Goal: Navigation & Orientation: Go to known website

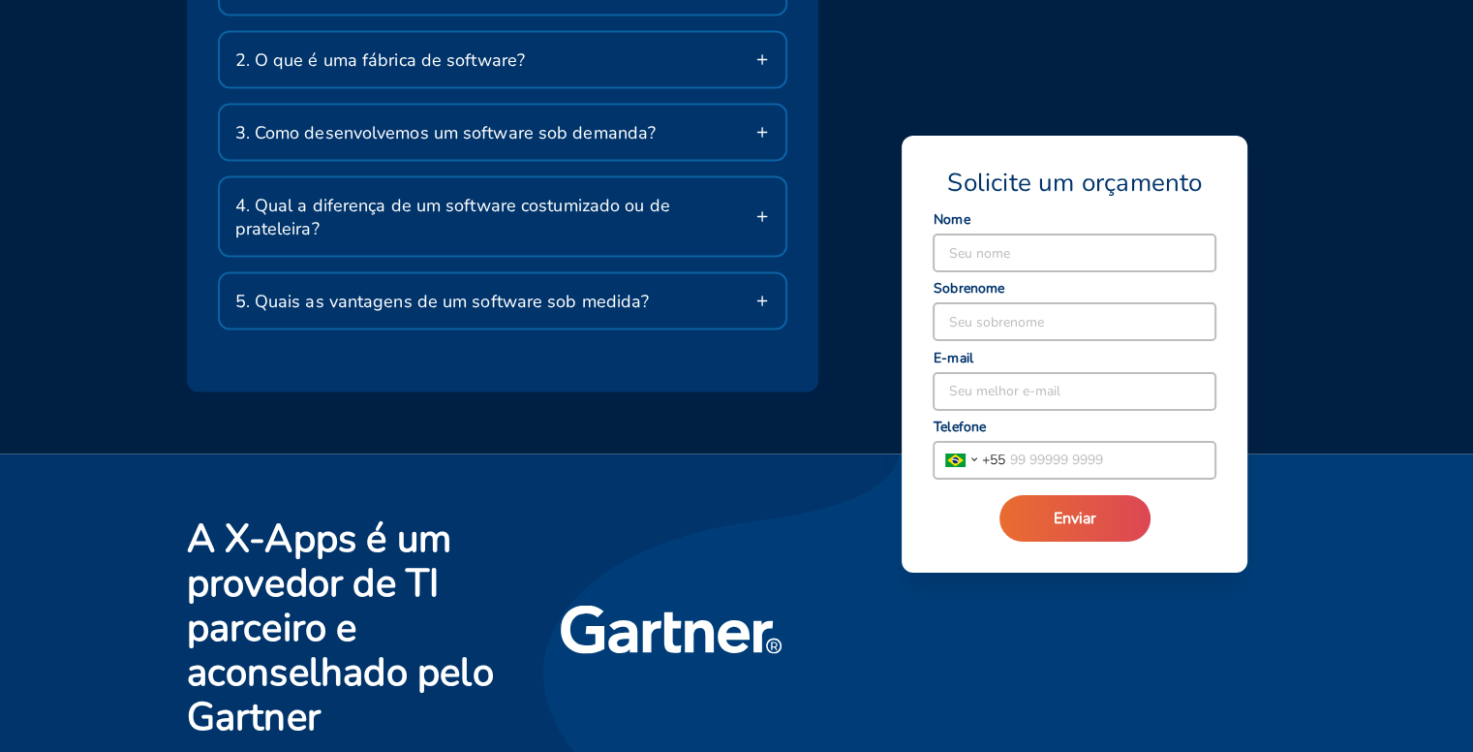
scroll to position [3836, 0]
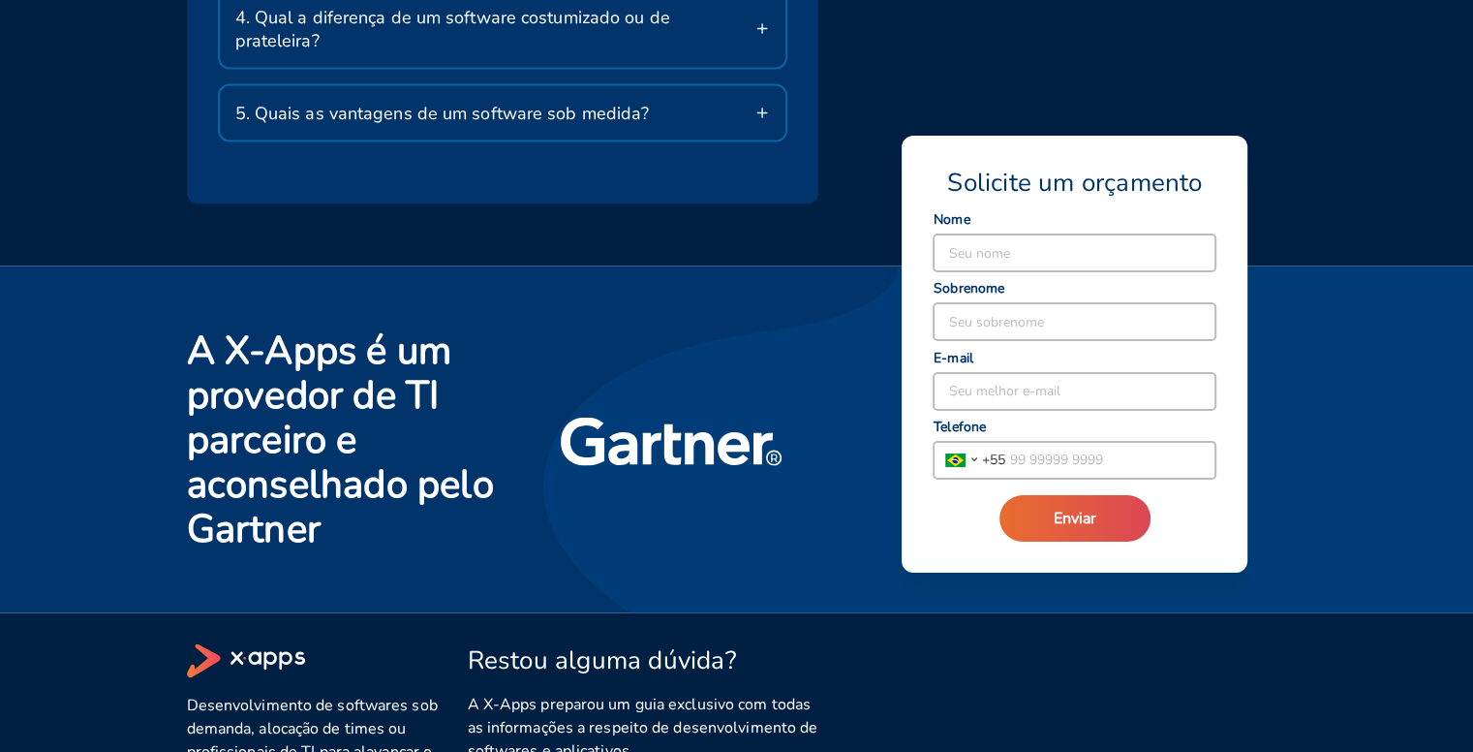
click at [251, 644] on icon at bounding box center [246, 661] width 118 height 34
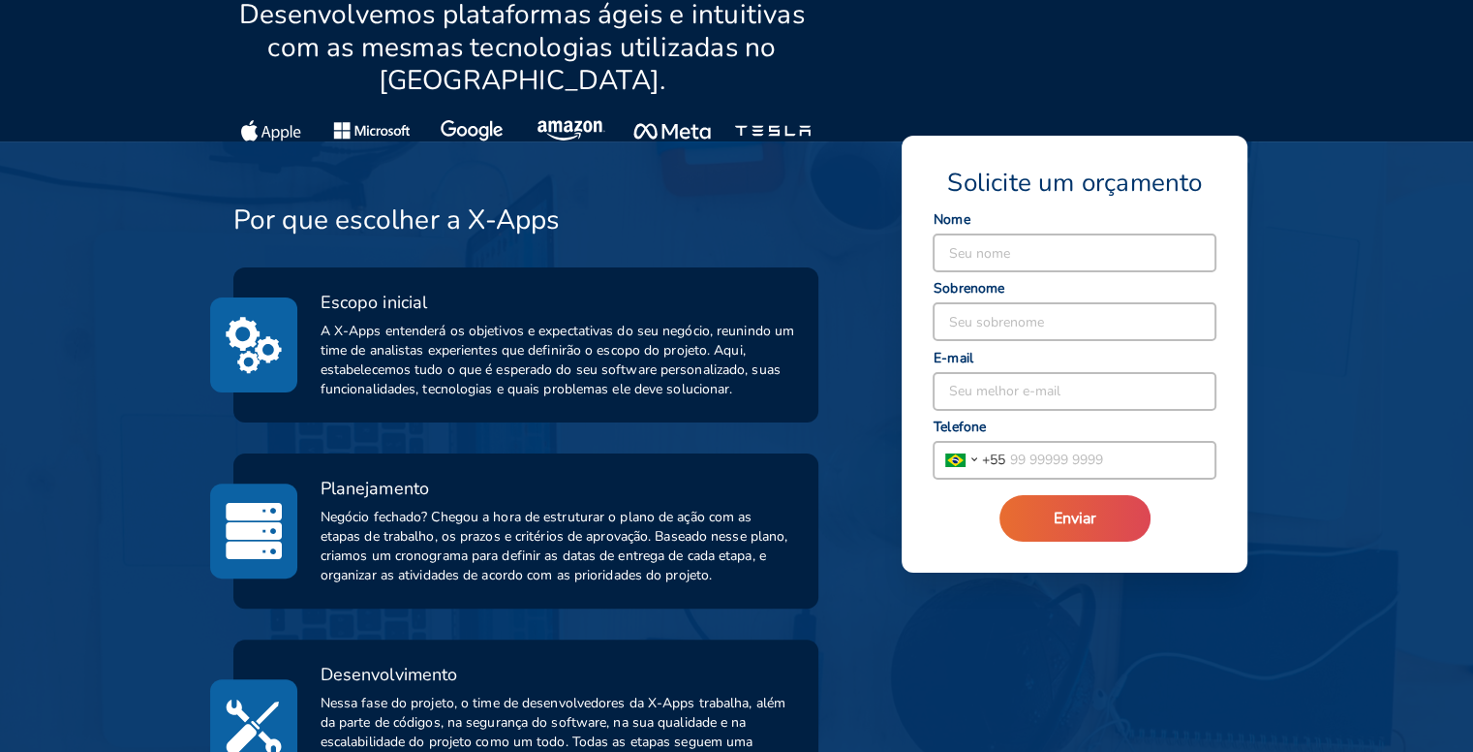
scroll to position [0, 0]
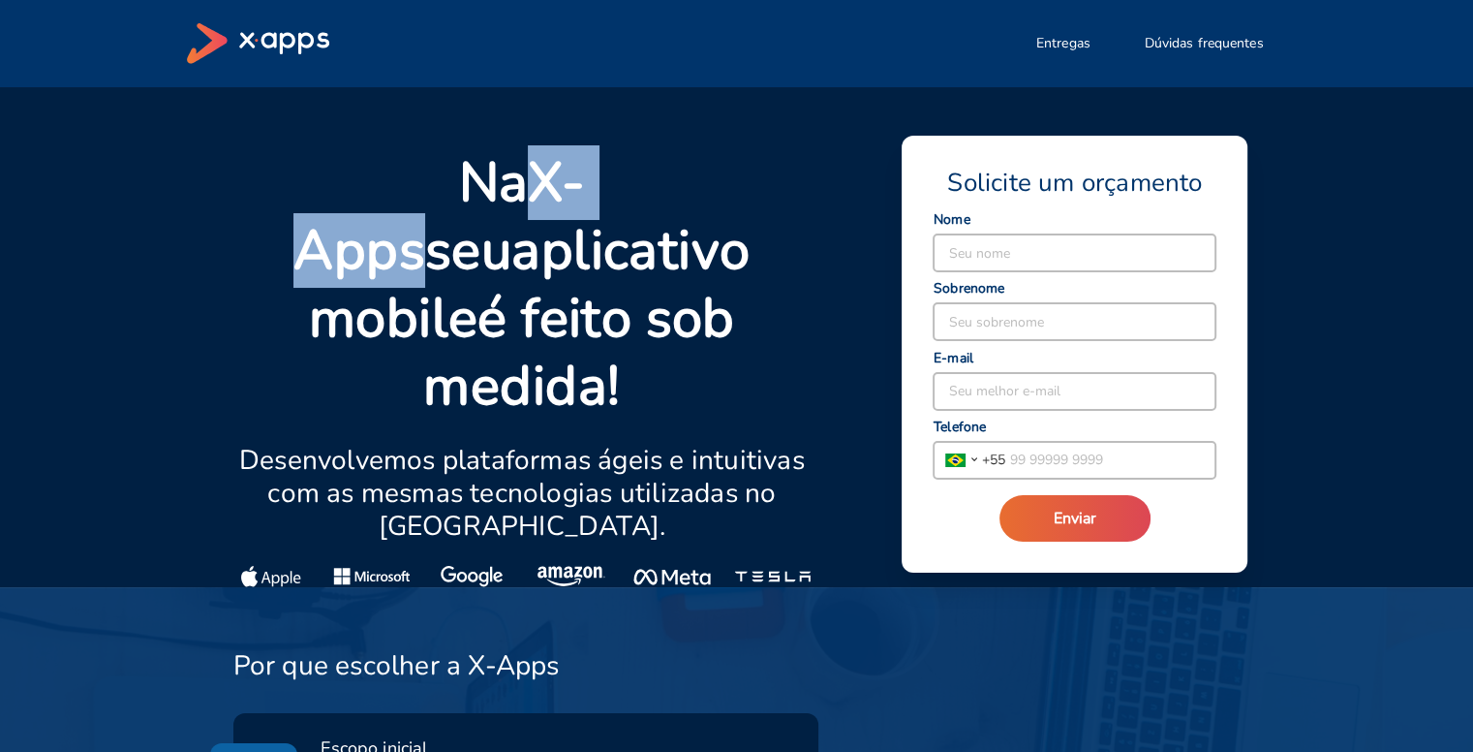
drag, startPoint x: 430, startPoint y: 168, endPoint x: 598, endPoint y: 185, distance: 168.5
click at [585, 185] on strong "X-Apps" at bounding box center [439, 216] width 292 height 142
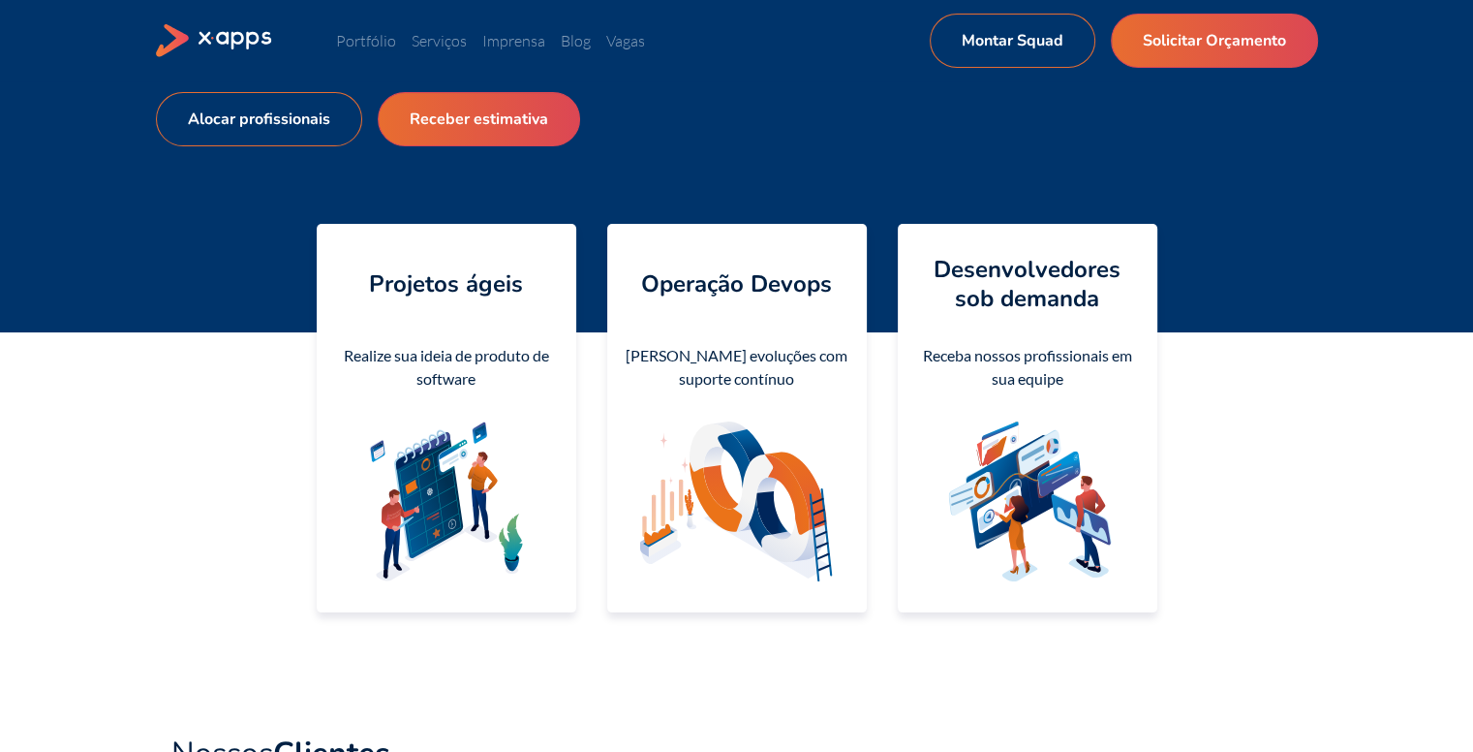
scroll to position [2524, 0]
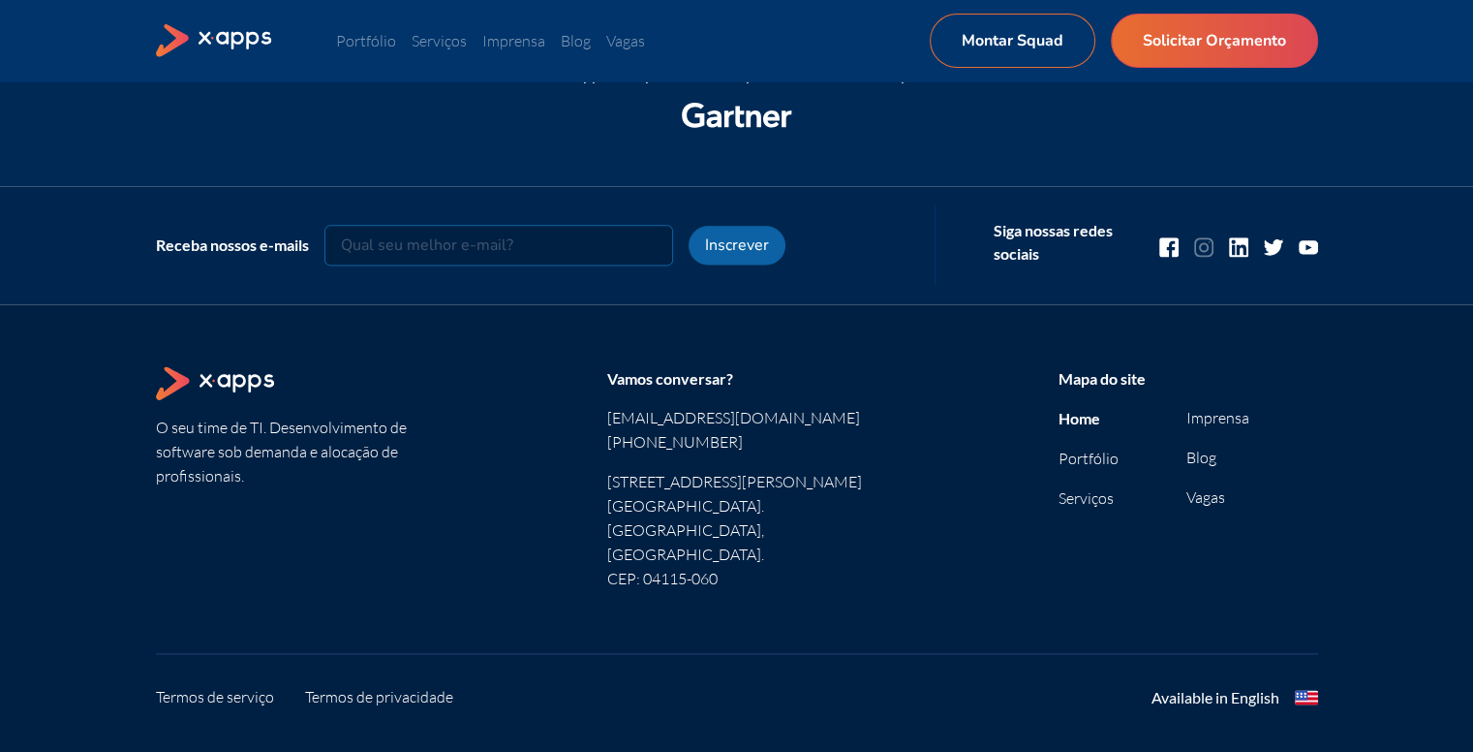
click at [1204, 247] on icon at bounding box center [1203, 246] width 19 height 19
click at [1299, 246] on icon at bounding box center [1308, 247] width 19 height 14
click at [1232, 243] on icon at bounding box center [1238, 246] width 19 height 19
click at [1170, 251] on icon at bounding box center [1168, 246] width 19 height 19
